Goal: Information Seeking & Learning: Learn about a topic

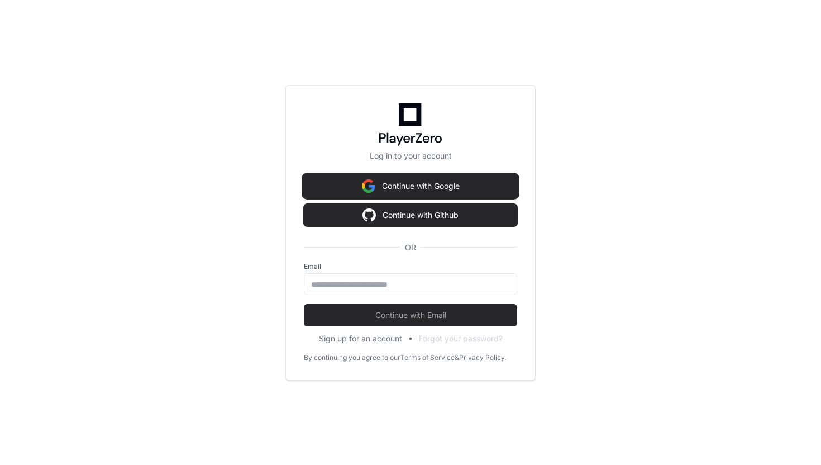
click at [414, 195] on button "Continue with Google" at bounding box center [410, 186] width 213 height 22
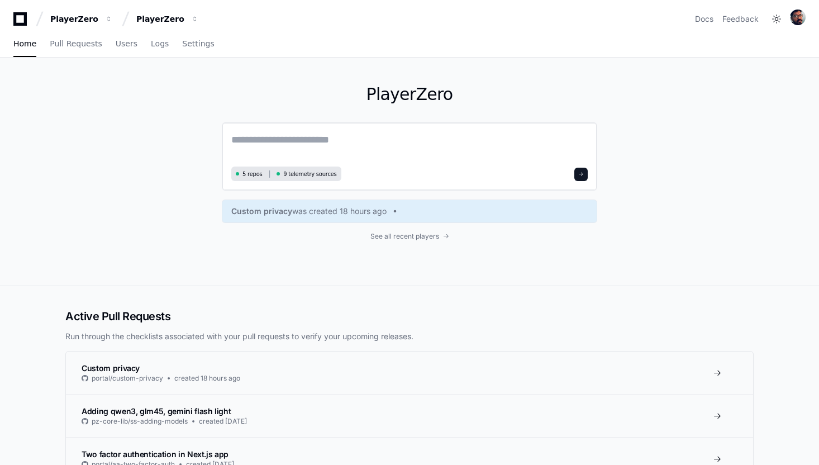
click at [279, 136] on textarea at bounding box center [409, 147] width 356 height 31
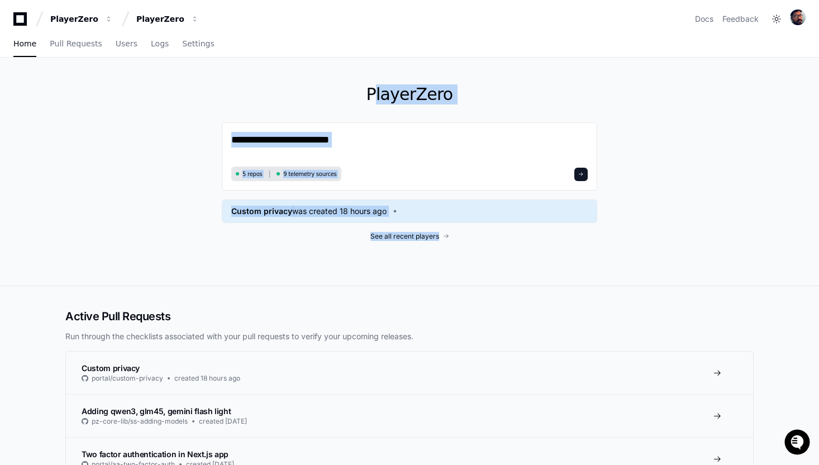
drag, startPoint x: 337, startPoint y: 94, endPoint x: 460, endPoint y: 250, distance: 198.4
click at [460, 250] on div "PlayerZero 5 repos 9 telemetry sources Custom privacy was created 18 hours ago …" at bounding box center [409, 172] width 375 height 228
click at [332, 73] on div "PlayerZero 5 repos 9 telemetry sources Custom privacy was created 18 hours ago …" at bounding box center [409, 172] width 375 height 228
drag, startPoint x: 332, startPoint y: 73, endPoint x: 479, endPoint y: 252, distance: 232.2
click at [479, 252] on div "PlayerZero 5 repos 9 telemetry sources Custom privacy was created 18 hours ago …" at bounding box center [409, 172] width 375 height 228
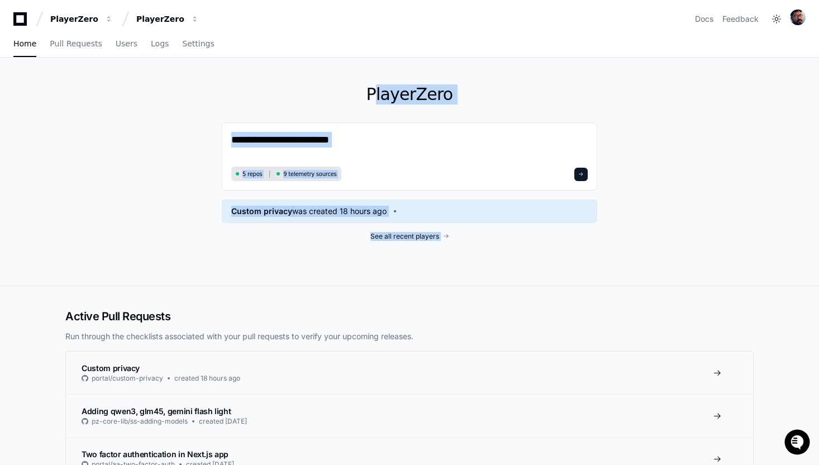
click at [465, 249] on div "PlayerZero 5 repos 9 telemetry sources Custom privacy was created 18 hours ago …" at bounding box center [409, 172] width 375 height 228
drag, startPoint x: 465, startPoint y: 249, endPoint x: 336, endPoint y: 79, distance: 213.7
click at [336, 79] on div "PlayerZero 5 repos 9 telemetry sources Custom privacy was created 18 hours ago …" at bounding box center [409, 172] width 375 height 228
drag, startPoint x: 336, startPoint y: 79, endPoint x: 487, endPoint y: 282, distance: 253.1
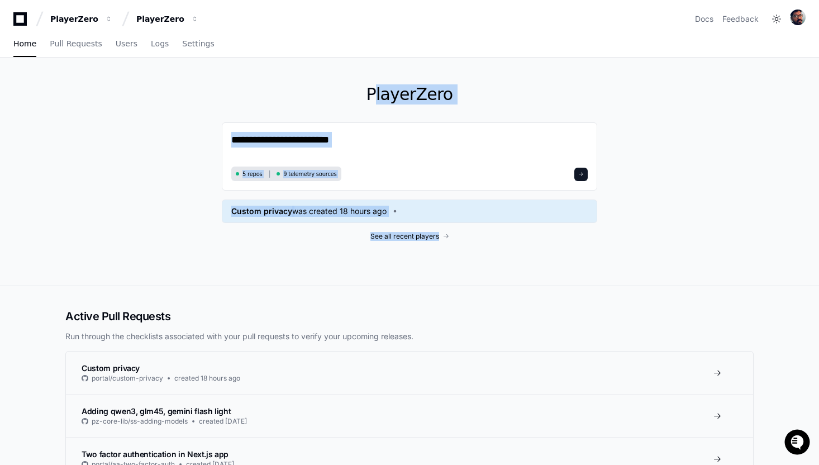
click at [487, 282] on div "PlayerZero 5 repos 9 telemetry sources Custom privacy was created 18 hours ago …" at bounding box center [409, 172] width 375 height 228
click at [446, 262] on div "PlayerZero 5 repos 9 telemetry sources Custom privacy was created 18 hours ago …" at bounding box center [409, 172] width 375 height 228
drag, startPoint x: 446, startPoint y: 262, endPoint x: 359, endPoint y: 94, distance: 190.1
click at [359, 94] on div "PlayerZero 5 repos 9 telemetry sources Custom privacy was created 18 hours ago …" at bounding box center [409, 172] width 375 height 228
click at [343, 92] on h1 "PlayerZero" at bounding box center [409, 94] width 375 height 20
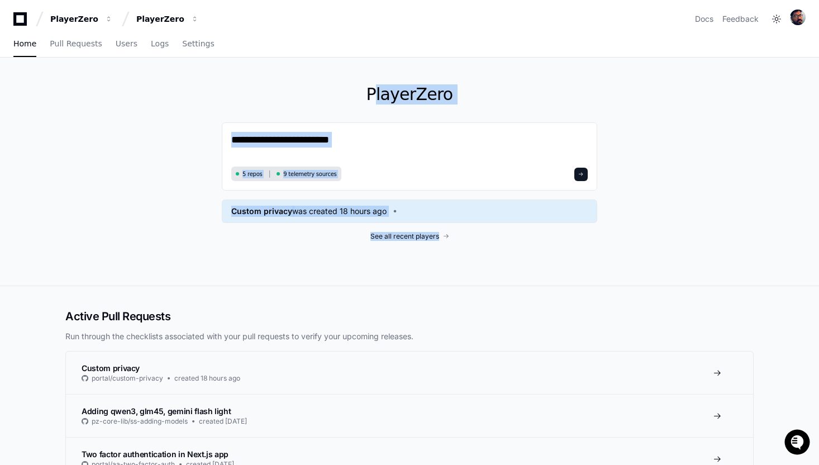
drag, startPoint x: 343, startPoint y: 92, endPoint x: 431, endPoint y: 265, distance: 193.6
click at [431, 265] on div "PlayerZero 5 repos 9 telemetry sources Custom privacy was created 18 hours ago …" at bounding box center [409, 172] width 375 height 228
click at [408, 256] on div "PlayerZero 5 repos 9 telemetry sources Custom privacy was created 18 hours ago …" at bounding box center [409, 172] width 375 height 228
drag, startPoint x: 408, startPoint y: 256, endPoint x: 371, endPoint y: 82, distance: 178.0
click at [371, 82] on div "PlayerZero 5 repos 9 telemetry sources Custom privacy was created 18 hours ago …" at bounding box center [409, 172] width 375 height 228
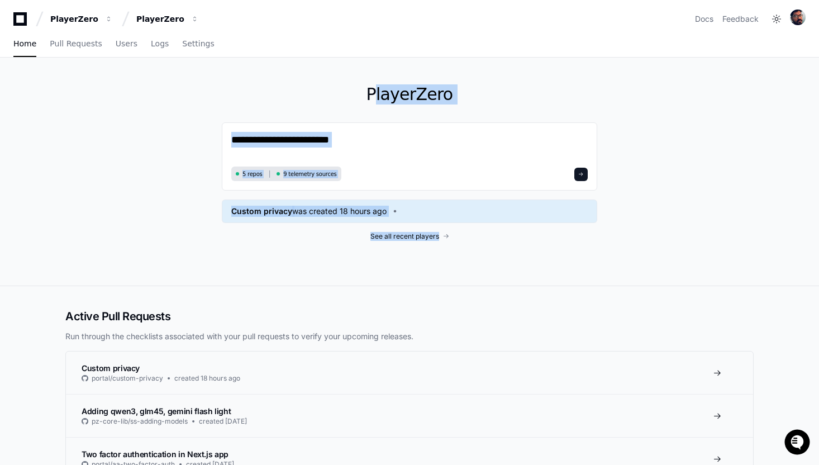
click at [344, 82] on div "PlayerZero 5 repos 9 telemetry sources Custom privacy was created 18 hours ago …" at bounding box center [409, 172] width 375 height 228
drag, startPoint x: 344, startPoint y: 82, endPoint x: 413, endPoint y: 278, distance: 208.4
click at [413, 278] on div "PlayerZero 5 repos 9 telemetry sources Custom privacy was created 18 hours ago …" at bounding box center [409, 172] width 375 height 228
click at [398, 264] on div "PlayerZero 5 repos 9 telemetry sources Custom privacy was created 18 hours ago …" at bounding box center [409, 172] width 375 height 228
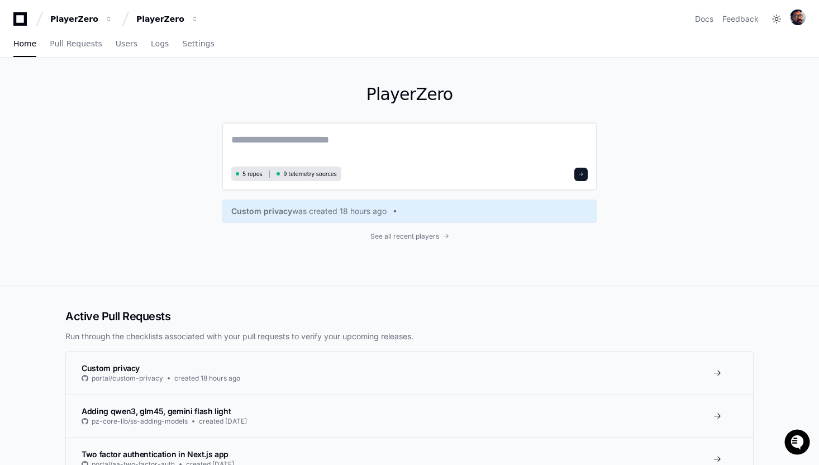
click at [250, 131] on div "5 repos 9 telemetry sources" at bounding box center [409, 156] width 375 height 68
click at [245, 136] on textarea at bounding box center [409, 147] width 356 height 31
click at [361, 84] on h1 "PlayerZero" at bounding box center [409, 94] width 375 height 20
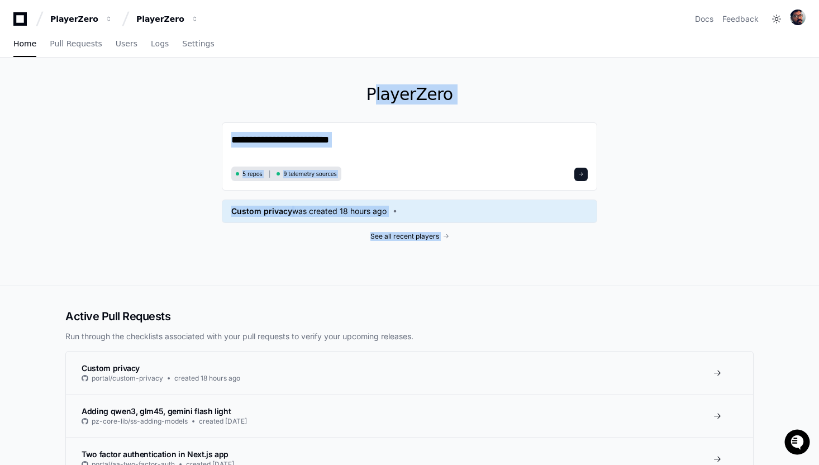
drag, startPoint x: 361, startPoint y: 84, endPoint x: 462, endPoint y: 277, distance: 218.1
click at [462, 277] on div "PlayerZero 5 repos 9 telemetry sources Custom privacy was created 18 hours ago …" at bounding box center [409, 172] width 375 height 228
click at [437, 271] on div "PlayerZero 5 repos 9 telemetry sources Custom privacy was created 18 hours ago …" at bounding box center [409, 172] width 375 height 228
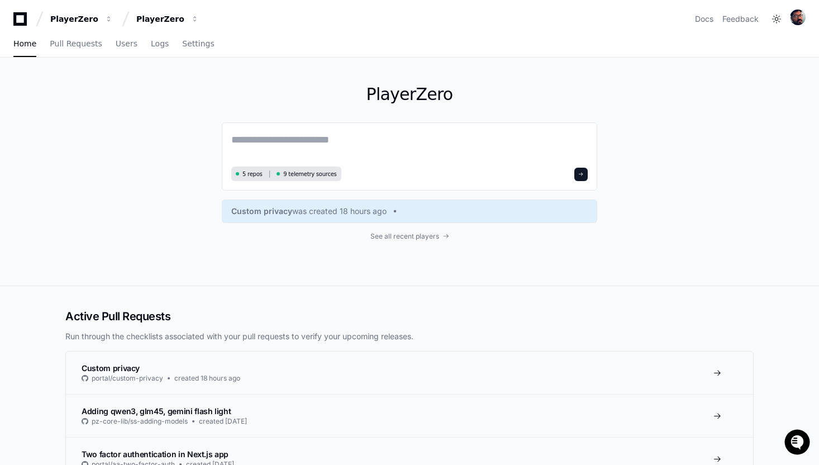
click at [380, 85] on h1 "PlayerZero" at bounding box center [409, 94] width 375 height 20
click at [134, 42] on div "Home Pull Requests Users Logs Settings" at bounding box center [113, 44] width 201 height 26
click at [161, 42] on span "Logs" at bounding box center [160, 43] width 18 height 7
click at [154, 45] on span "Logs" at bounding box center [160, 43] width 18 height 7
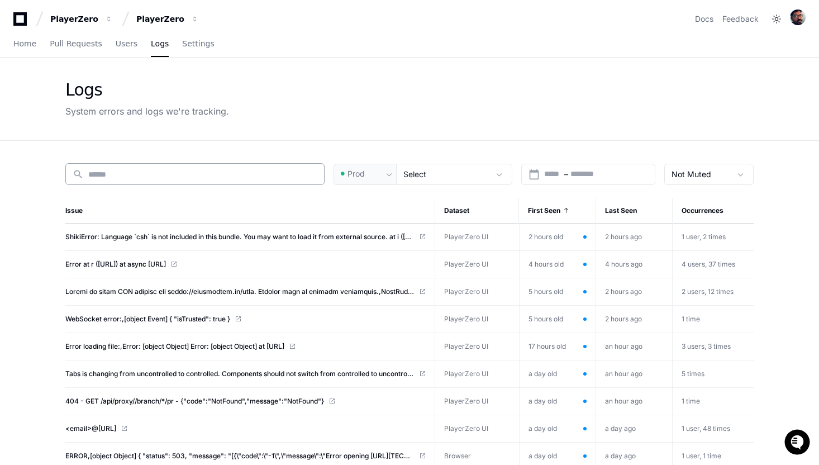
click at [229, 173] on input at bounding box center [202, 174] width 229 height 11
drag, startPoint x: 245, startPoint y: 131, endPoint x: 46, endPoint y: 81, distance: 205.5
click at [46, 81] on div "Logs System errors and logs we're tracking." at bounding box center [409, 99] width 819 height 83
click at [185, 120] on div "Logs System errors and logs we're tracking." at bounding box center [409, 99] width 715 height 83
drag, startPoint x: 57, startPoint y: 81, endPoint x: 245, endPoint y: 107, distance: 189.4
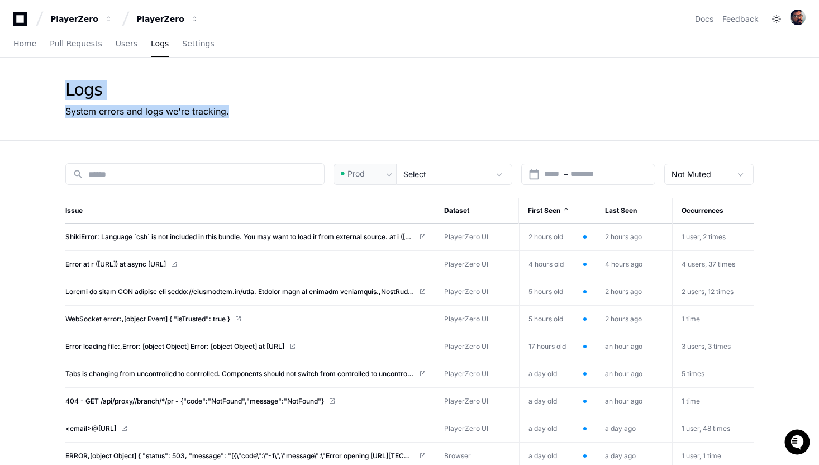
click at [245, 107] on div "Logs System errors and logs we're tracking." at bounding box center [409, 99] width 715 height 83
click at [245, 107] on div "Logs System errors and logs we're tracking." at bounding box center [409, 99] width 688 height 38
click at [77, 46] on span "Pull Requests" at bounding box center [76, 43] width 52 height 7
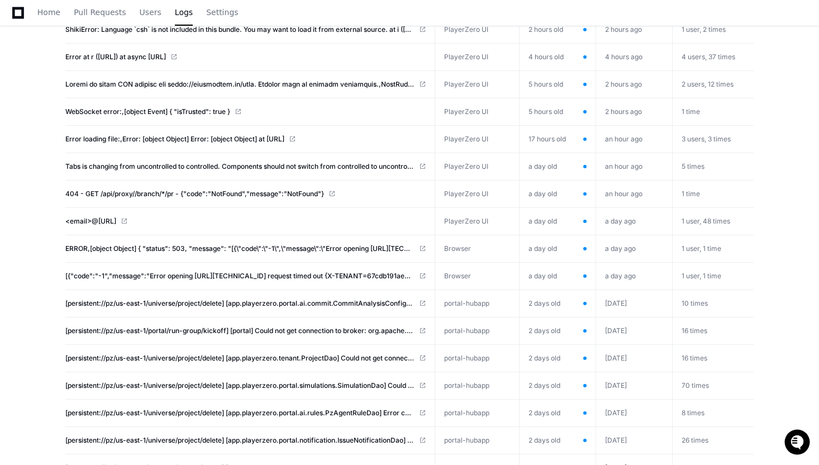
scroll to position [209, 0]
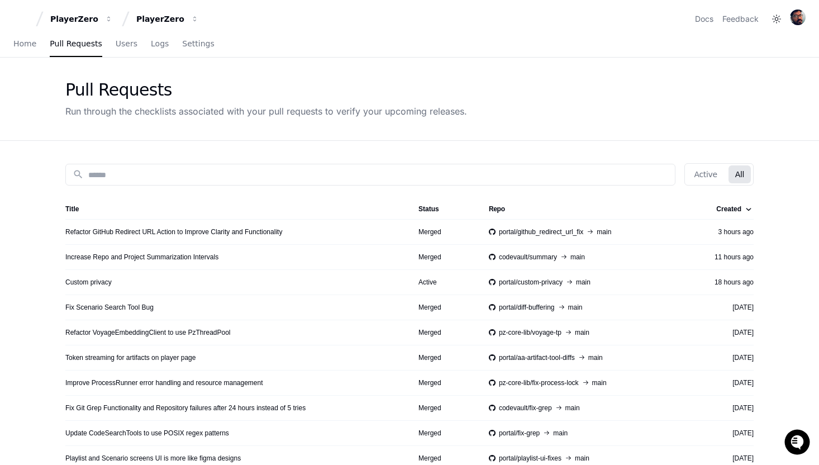
scroll to position [41, 0]
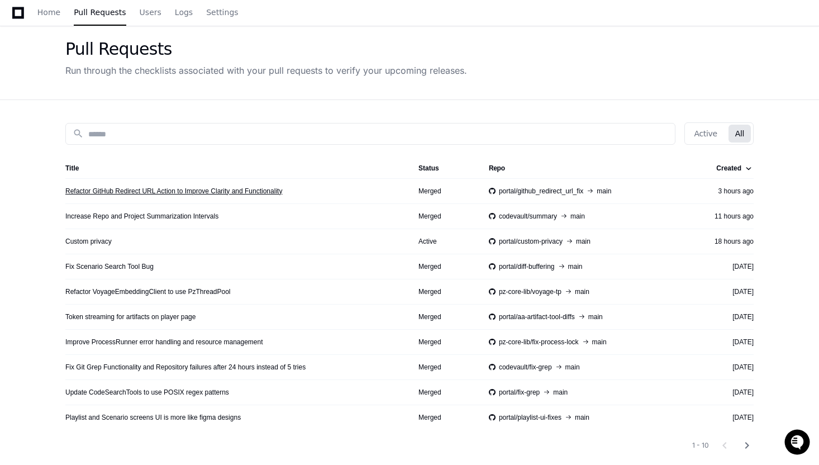
click at [124, 188] on link "Refactor GitHub Redirect URL Action to Improve Clarity and Functionality" at bounding box center [173, 191] width 217 height 9
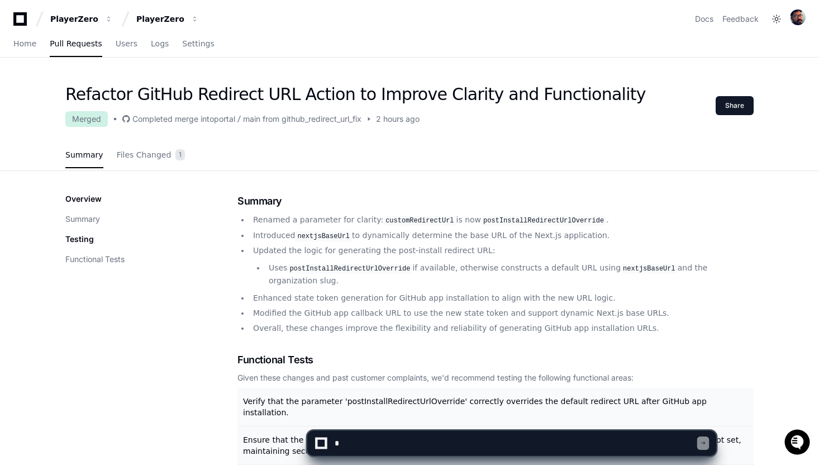
click at [388, 438] on textarea at bounding box center [514, 443] width 365 height 25
click at [255, 89] on h1 "Refactor GitHub Redirect URL Action to Improve Clarity and Functionality" at bounding box center [355, 94] width 580 height 20
click at [308, 96] on h1 "Refactor GitHub Redirect URL Action to Improve Clarity and Functionality" at bounding box center [355, 94] width 580 height 20
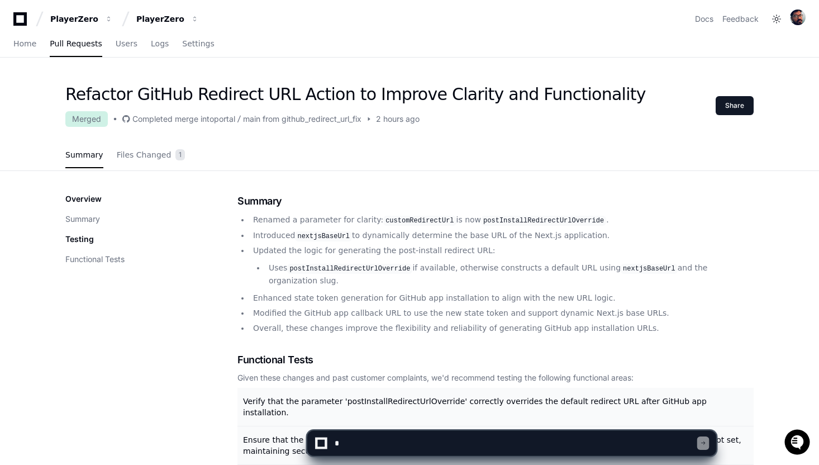
click at [269, 97] on h1 "Refactor GitHub Redirect URL Action to Improve Clarity and Functionality" at bounding box center [355, 94] width 580 height 20
click at [284, 95] on h1 "Refactor GitHub Redirect URL Action to Improve Clarity and Functionality" at bounding box center [355, 94] width 580 height 20
click at [274, 88] on h1 "Refactor GitHub Redirect URL Action to Improve Clarity and Functionality" at bounding box center [355, 94] width 580 height 20
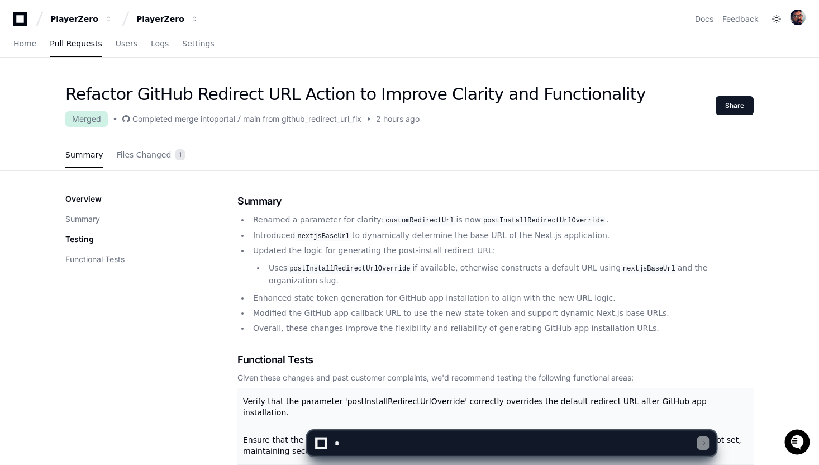
click at [274, 88] on h1 "Refactor GitHub Redirect URL Action to Improve Clarity and Functionality" at bounding box center [355, 94] width 580 height 20
click at [337, 92] on h1 "Refactor GitHub Redirect URL Action to Improve Clarity and Functionality" at bounding box center [355, 94] width 580 height 20
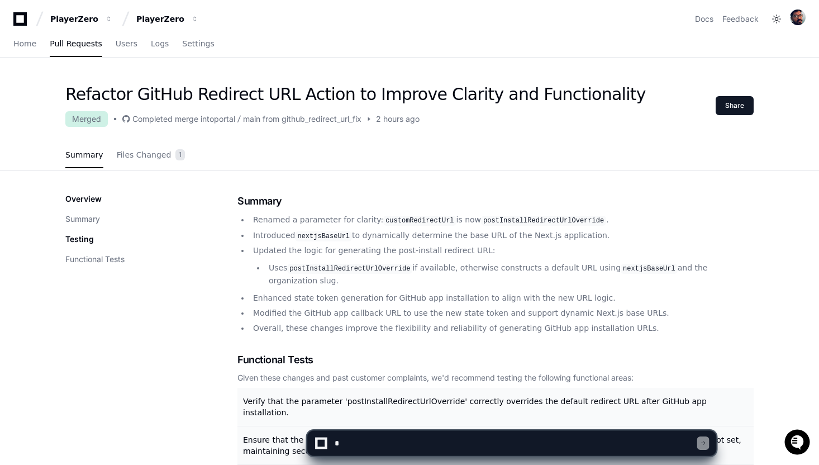
drag, startPoint x: 245, startPoint y: 98, endPoint x: 270, endPoint y: 89, distance: 26.7
click at [278, 203] on h1 "Summary" at bounding box center [495, 201] width 516 height 16
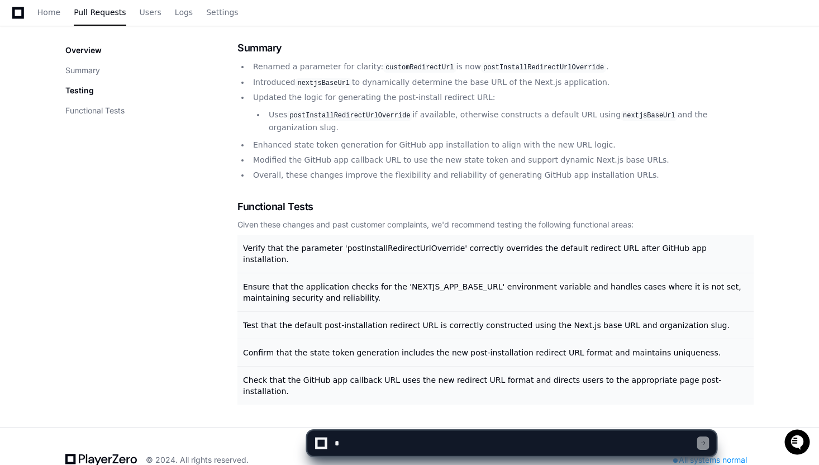
scroll to position [157, 0]
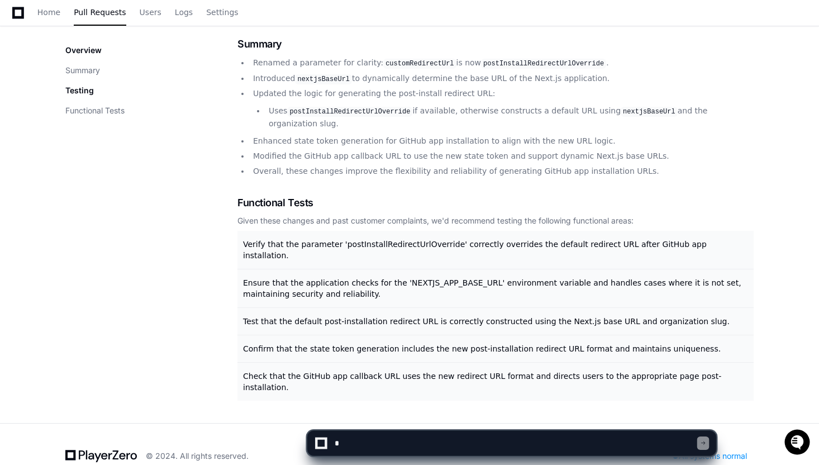
drag, startPoint x: 255, startPoint y: 187, endPoint x: 378, endPoint y: 464, distance: 303.5
click at [378, 464] on div "PlayerZero PlayerZero Docs Feedback Home Pull Requests Users Logs Settings Refa…" at bounding box center [409, 165] width 819 height 645
click at [227, 280] on div "Overview Summary Testing Functional Tests" at bounding box center [151, 218] width 172 height 364
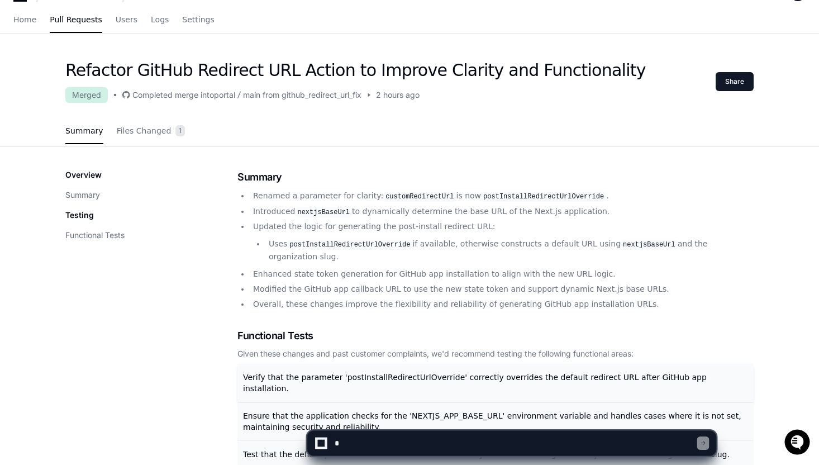
scroll to position [0, 0]
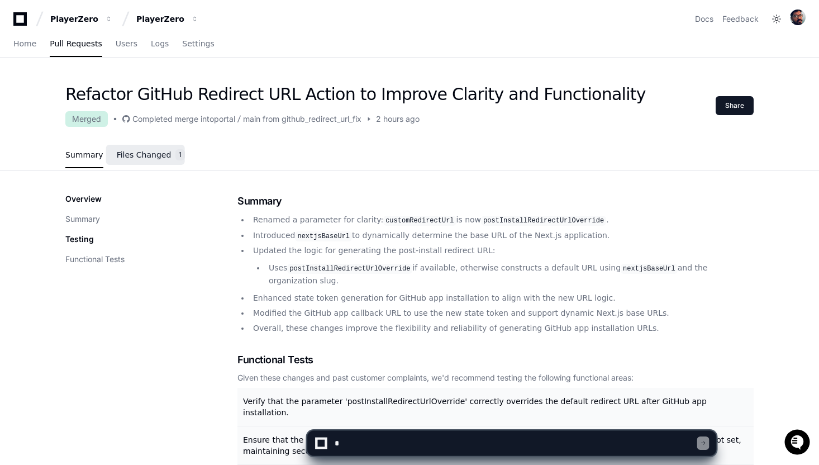
click at [139, 155] on span "Files Changed" at bounding box center [144, 154] width 55 height 7
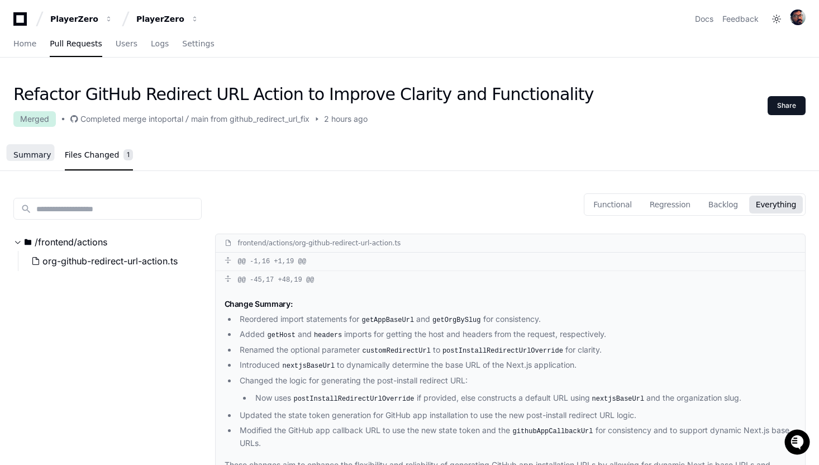
click at [30, 165] on link "Summary" at bounding box center [32, 155] width 38 height 26
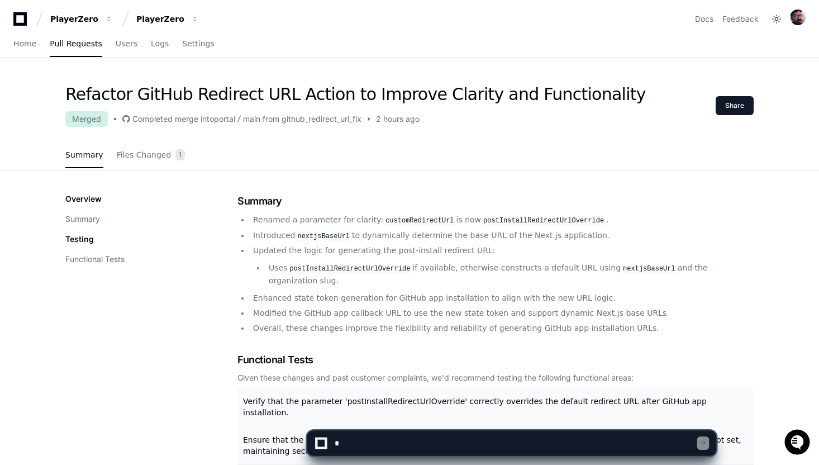
click at [335, 88] on h1 "Refactor GitHub Redirect URL Action to Improve Clarity and Functionality" at bounding box center [355, 94] width 580 height 20
click at [278, 99] on h1 "Refactor GitHub Redirect URL Action to Improve Clarity and Functionality" at bounding box center [355, 94] width 580 height 20
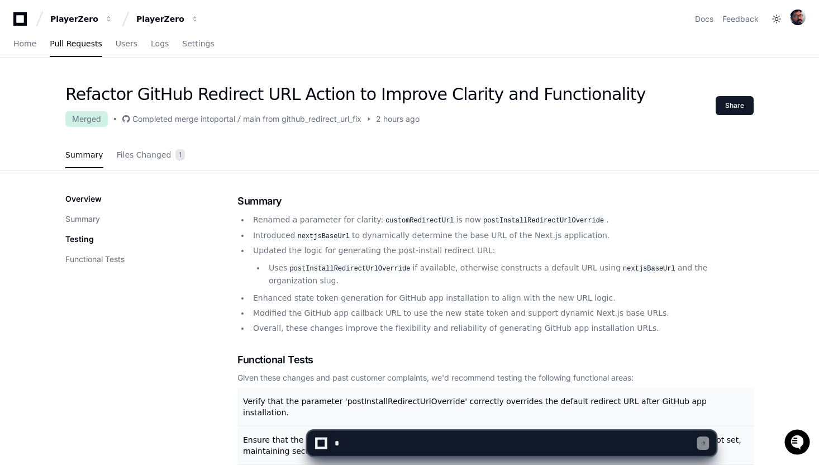
click at [278, 99] on h1 "Refactor GitHub Redirect URL Action to Improve Clarity and Functionality" at bounding box center [355, 94] width 580 height 20
click at [311, 97] on h1 "Refactor GitHub Redirect URL Action to Improve Clarity and Functionality" at bounding box center [355, 94] width 580 height 20
click at [317, 93] on h1 "Refactor GitHub Redirect URL Action to Improve Clarity and Functionality" at bounding box center [355, 94] width 580 height 20
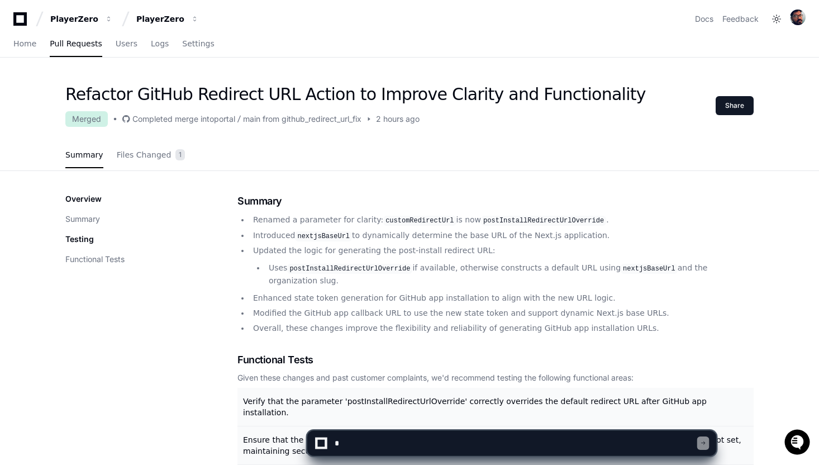
click at [280, 97] on h1 "Refactor GitHub Redirect URL Action to Improve Clarity and Functionality" at bounding box center [355, 94] width 580 height 20
click at [324, 90] on h1 "Refactor GitHub Redirect URL Action to Improve Clarity and Functionality" at bounding box center [355, 94] width 580 height 20
